Goal: Task Accomplishment & Management: Manage account settings

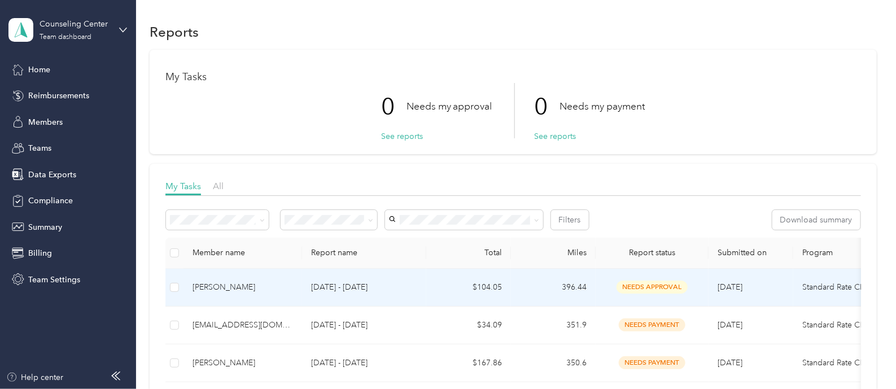
click at [408, 287] on p "[DATE] - [DATE]" at bounding box center [364, 287] width 106 height 12
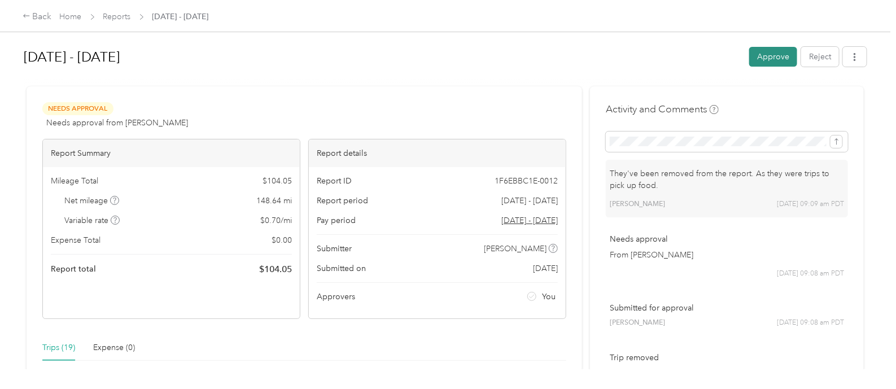
click at [769, 58] on button "Approve" at bounding box center [773, 57] width 48 height 20
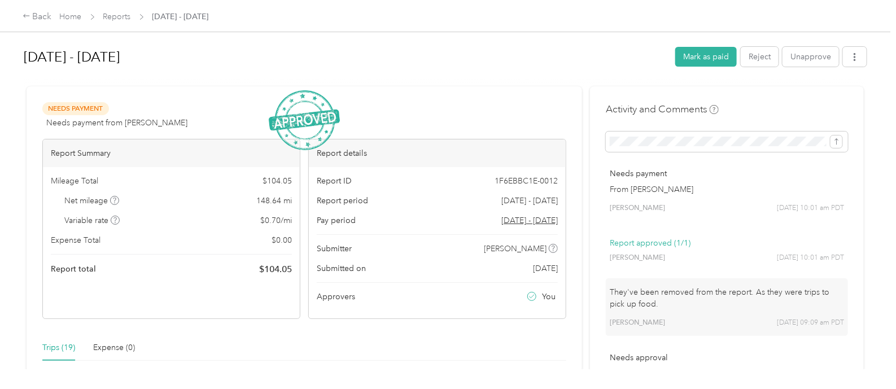
click at [117, 24] on div "Back Home Reports [DATE] - [DATE]" at bounding box center [448, 16] width 896 height 32
click at [113, 15] on link "Reports" at bounding box center [117, 17] width 28 height 10
